Goal: Find specific page/section: Find specific page/section

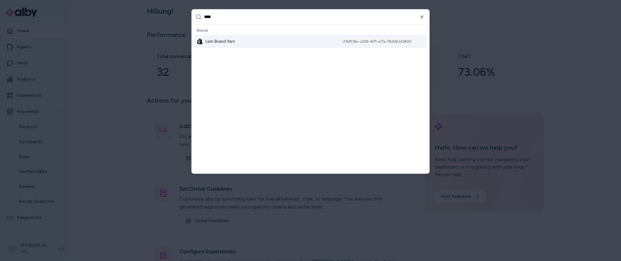
type input "****"
click at [404, 42] on div "216f539c-c206-4f7f-a17a-7fb94b143400" at bounding box center [377, 41] width 74 height 6
click at [280, 42] on div "Lion Brand Yarn 216f539c-c206-4f7f-a17a-7fb94b143400" at bounding box center [310, 41] width 233 height 14
